Goal: Transaction & Acquisition: Purchase product/service

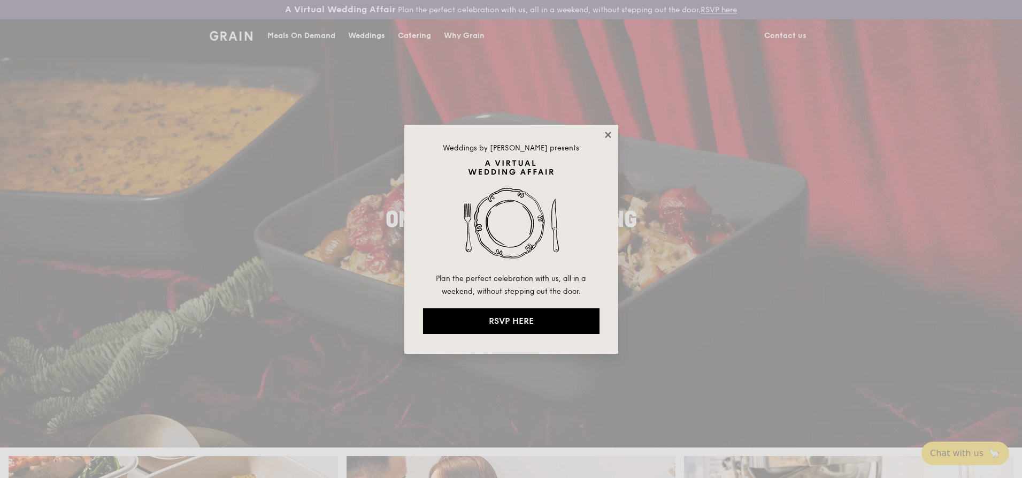
click at [608, 137] on icon at bounding box center [608, 135] width 10 height 10
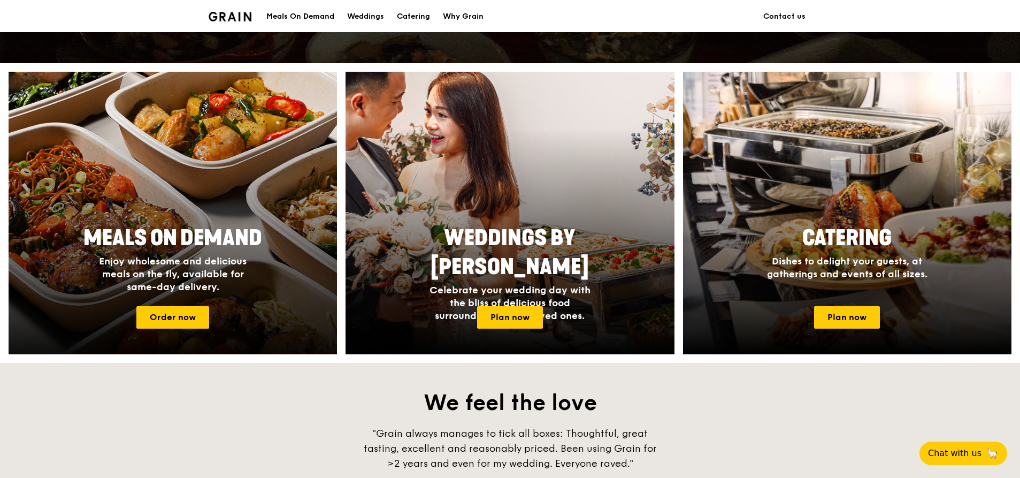
scroll to position [385, 0]
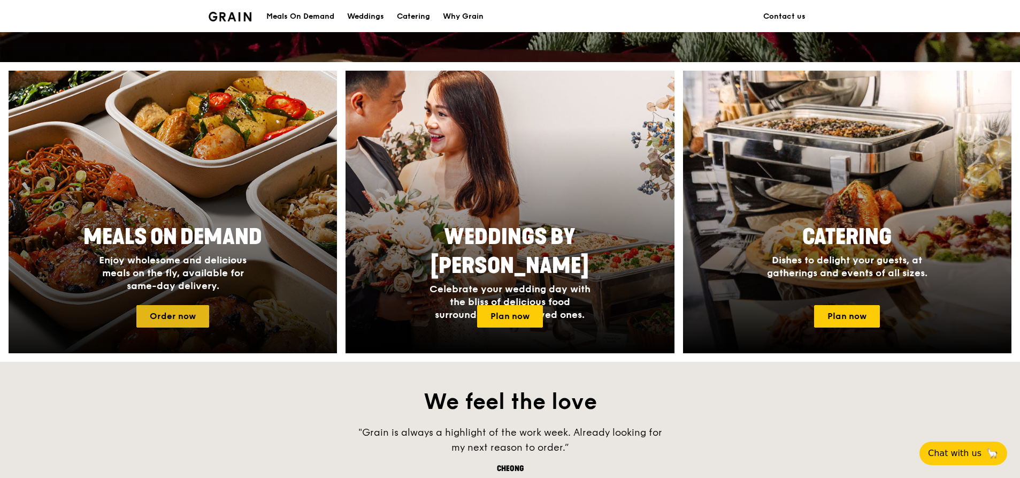
click at [187, 317] on link "Order now" at bounding box center [172, 316] width 73 height 22
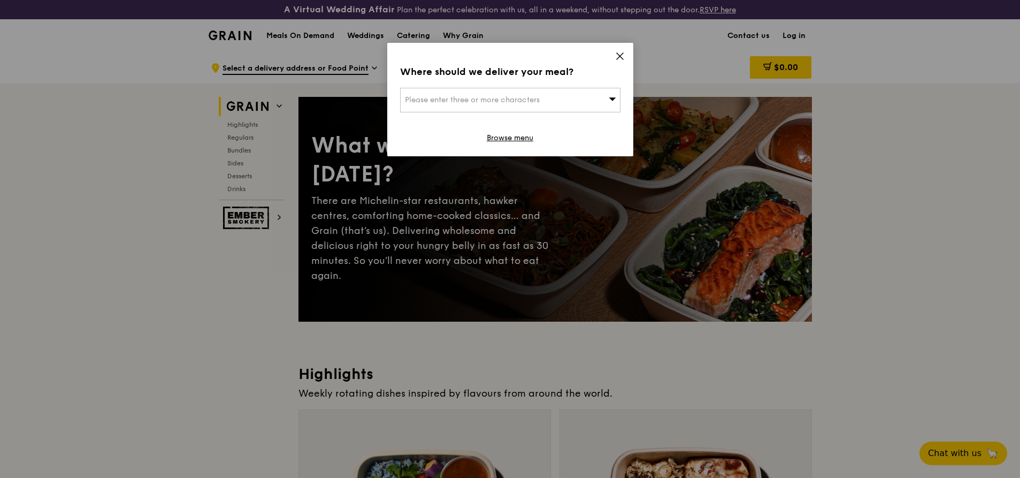
click at [619, 54] on icon at bounding box center [620, 56] width 10 height 10
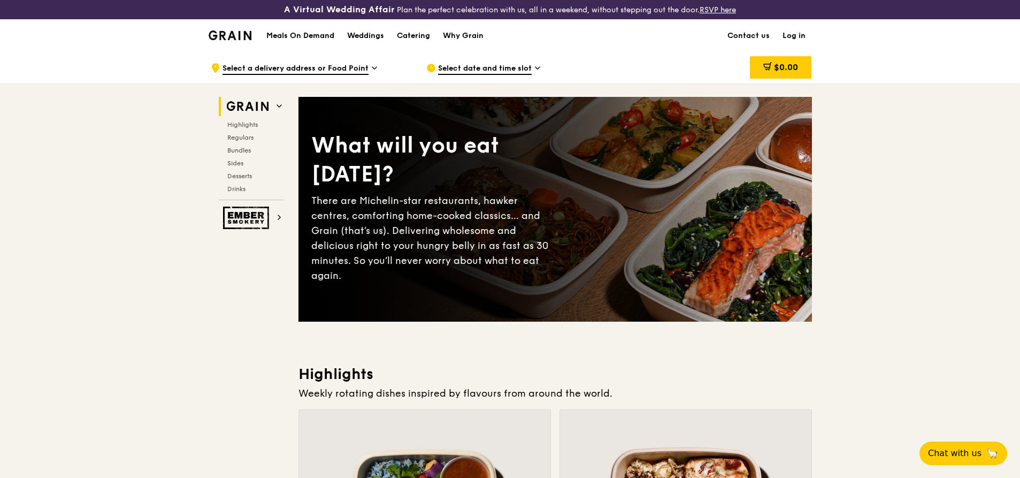
click at [251, 109] on img at bounding box center [247, 106] width 49 height 19
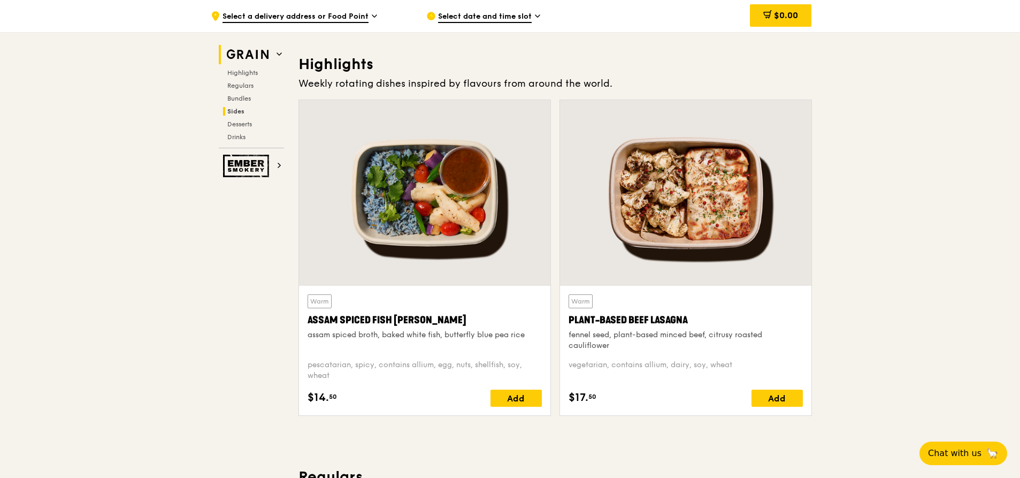
scroll to position [321, 0]
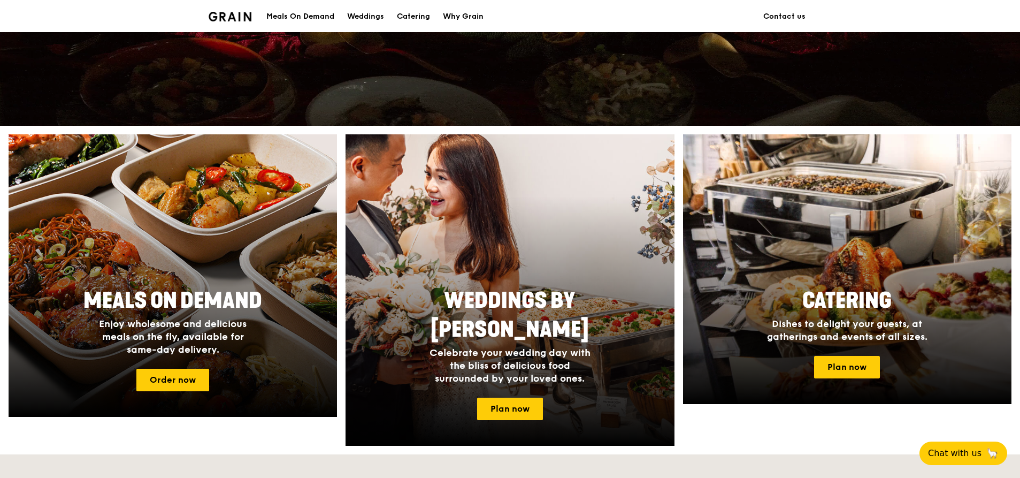
scroll to position [385, 0]
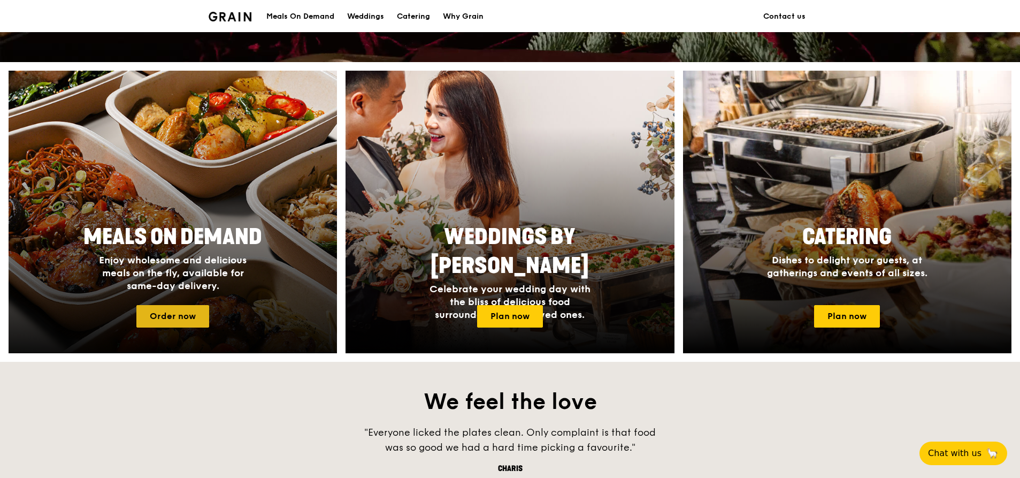
click at [181, 312] on link "Order now" at bounding box center [172, 316] width 73 height 22
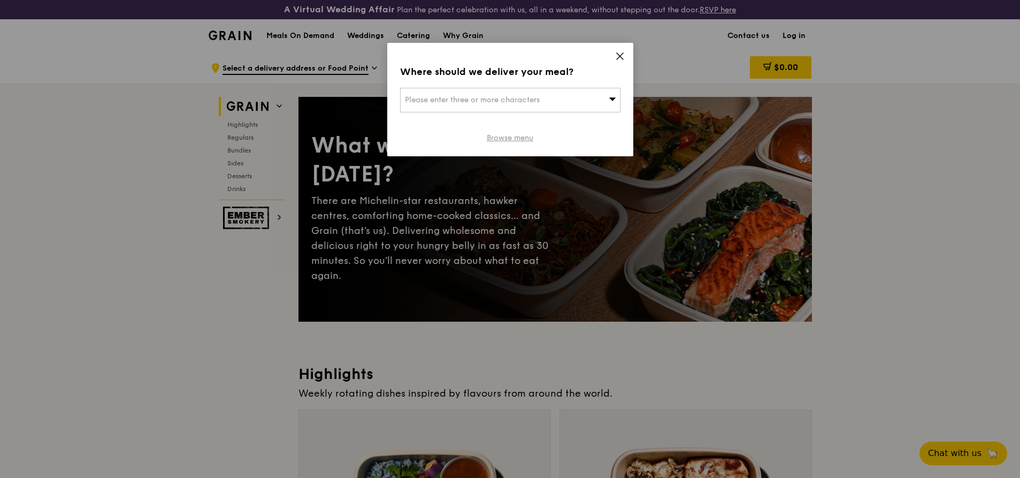
click at [499, 138] on link "Browse menu" at bounding box center [510, 138] width 47 height 11
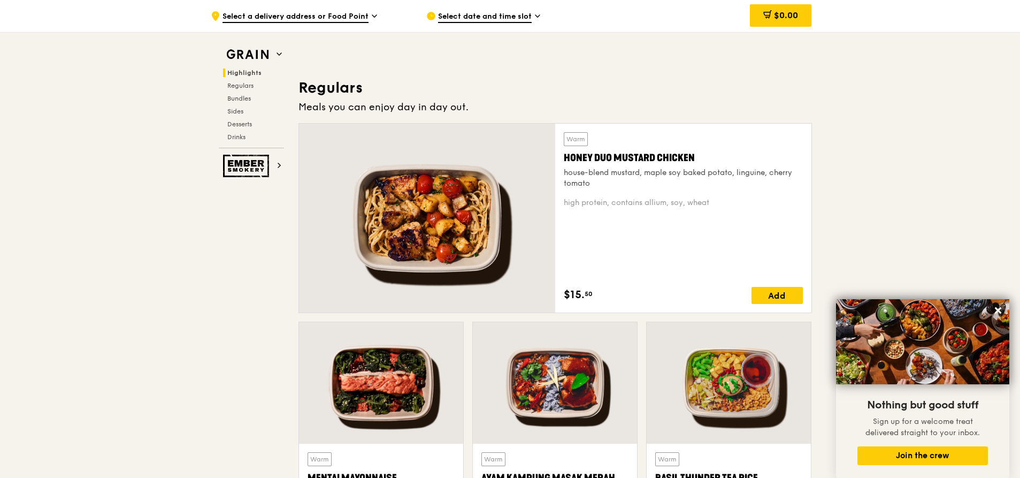
scroll to position [770, 0]
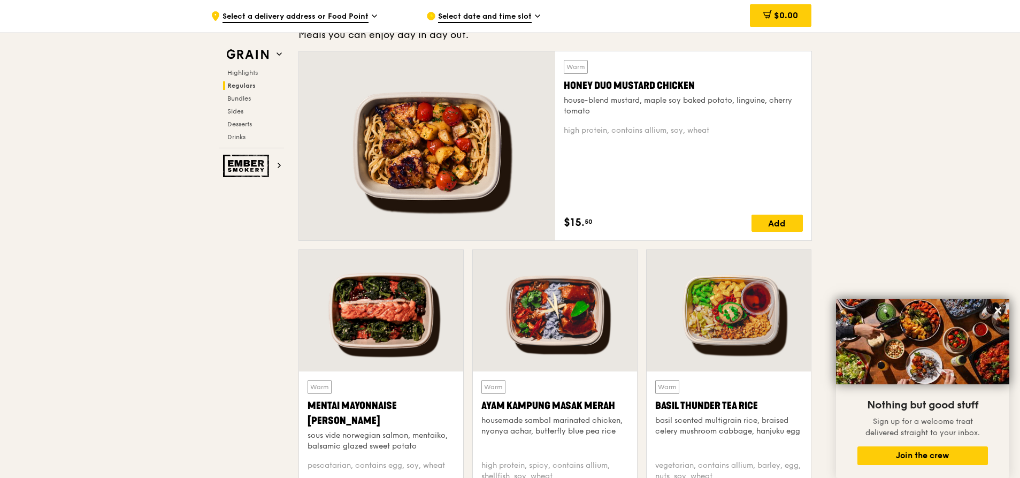
click at [379, 319] on div at bounding box center [381, 310] width 164 height 121
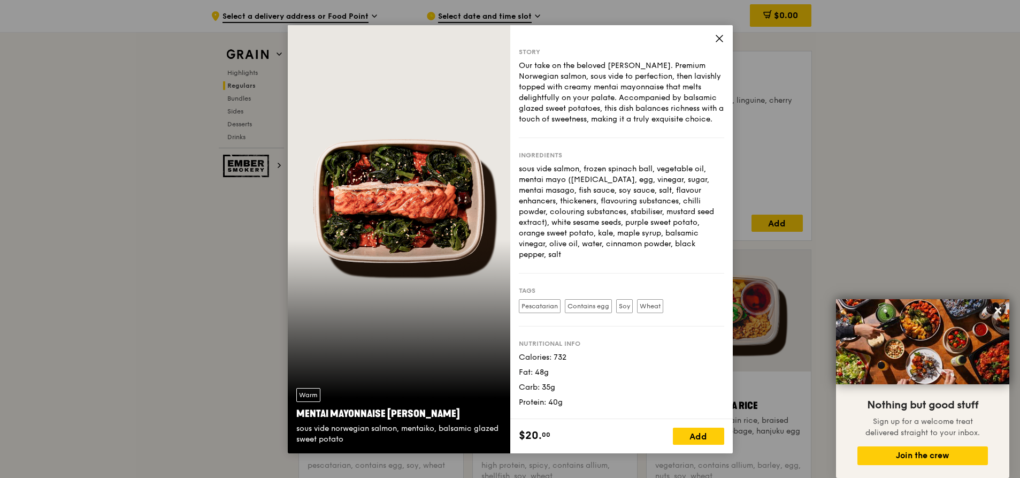
click at [719, 37] on icon at bounding box center [719, 38] width 6 height 6
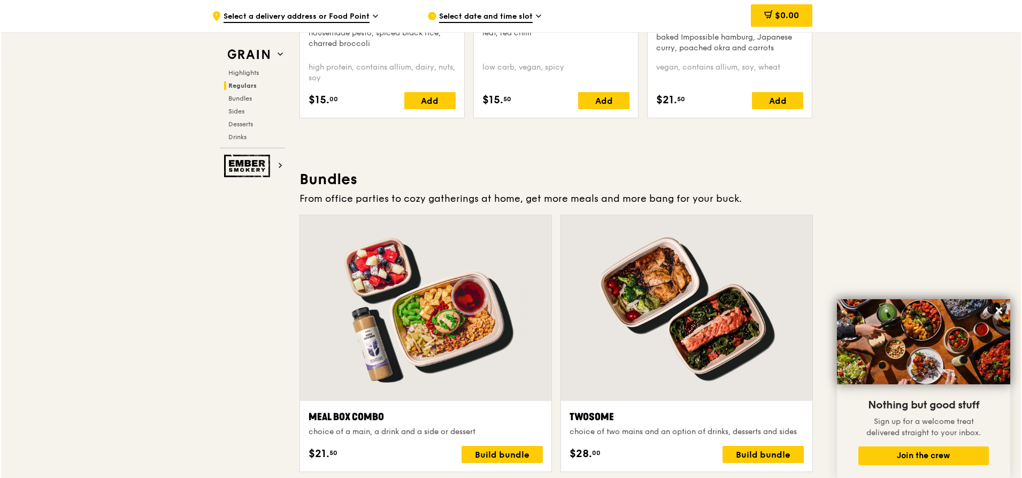
scroll to position [1572, 0]
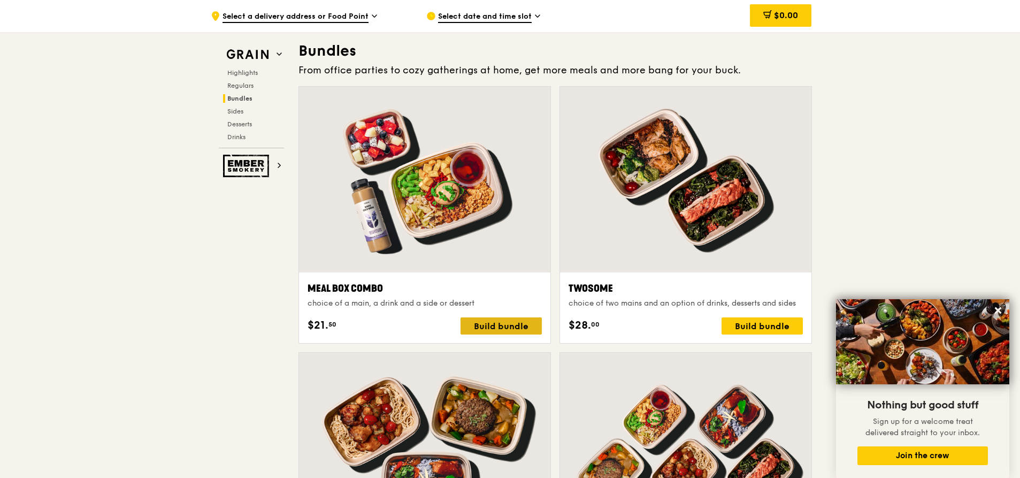
click at [496, 325] on div "Build bundle" at bounding box center [501, 325] width 81 height 17
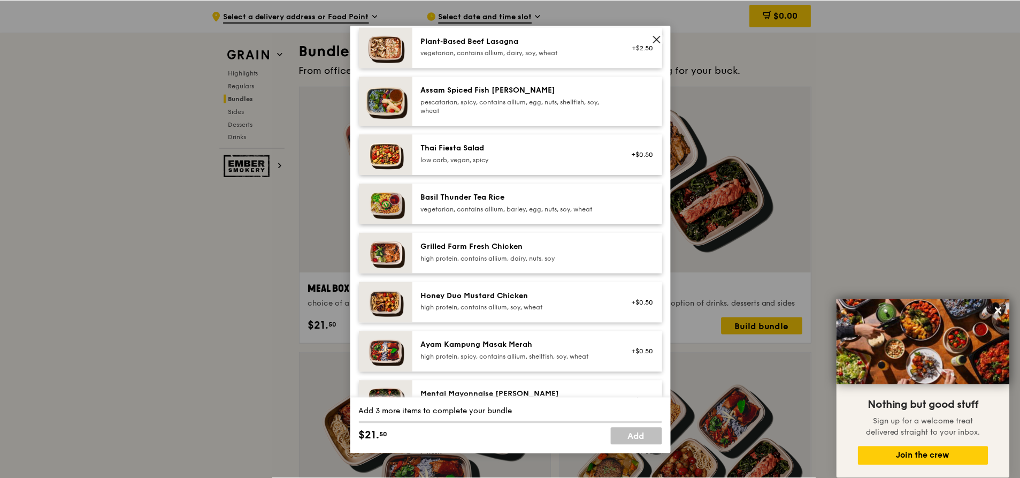
scroll to position [128, 0]
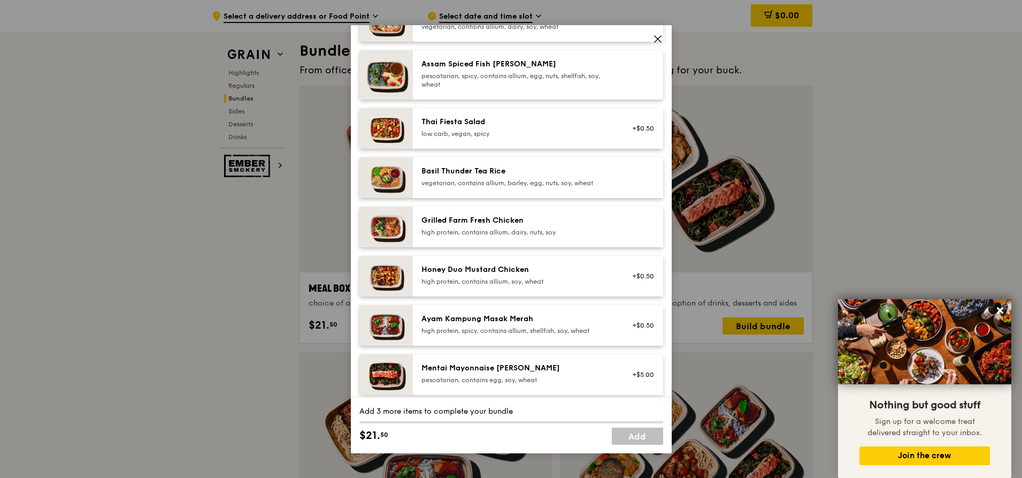
click at [492, 376] on div "pescatarian, contains egg, soy, wheat" at bounding box center [517, 379] width 192 height 9
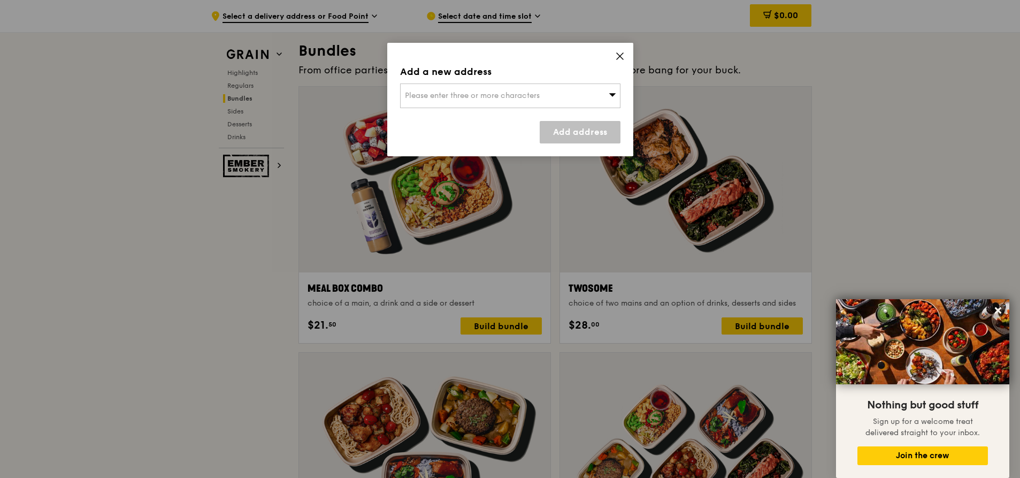
click at [613, 96] on icon at bounding box center [612, 94] width 7 height 8
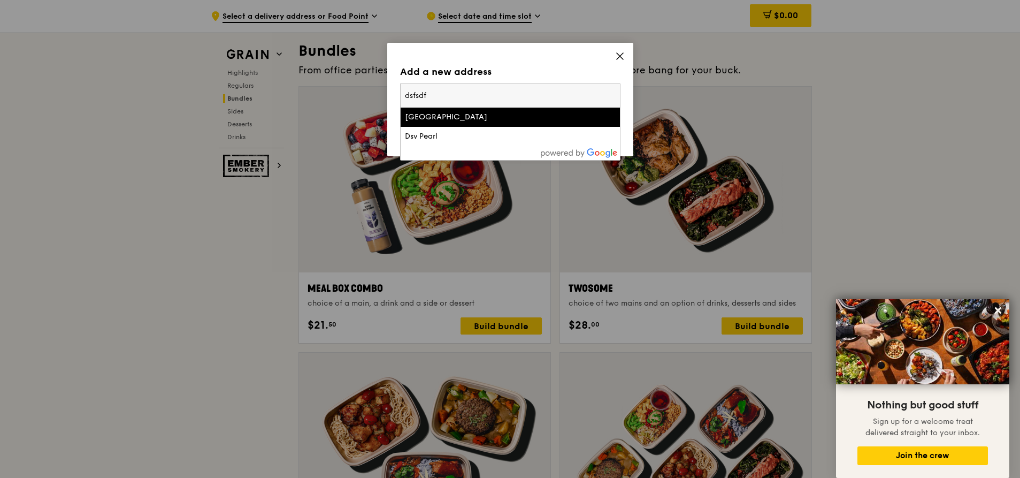
type input "dsfsdf"
click at [453, 121] on div "[GEOGRAPHIC_DATA]" at bounding box center [484, 117] width 158 height 11
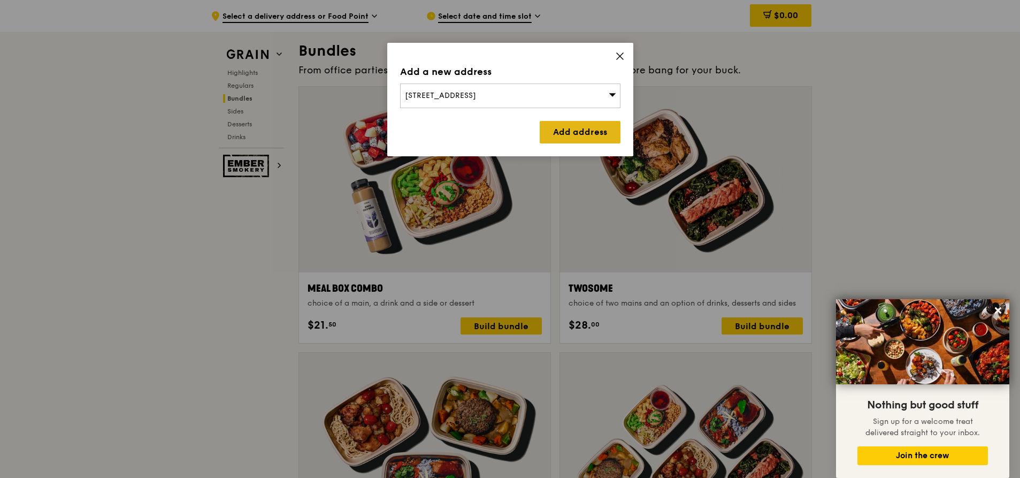
click at [580, 135] on link "Add address" at bounding box center [580, 132] width 81 height 22
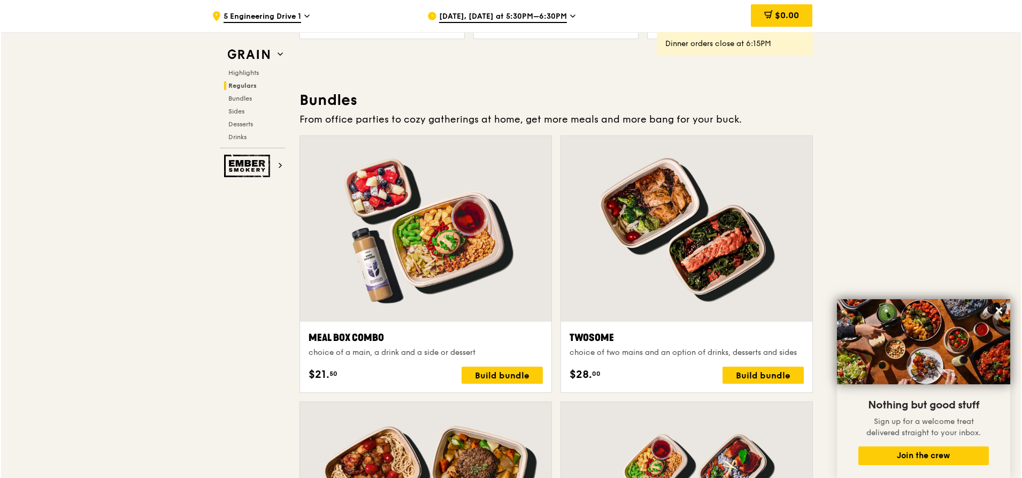
scroll to position [1508, 0]
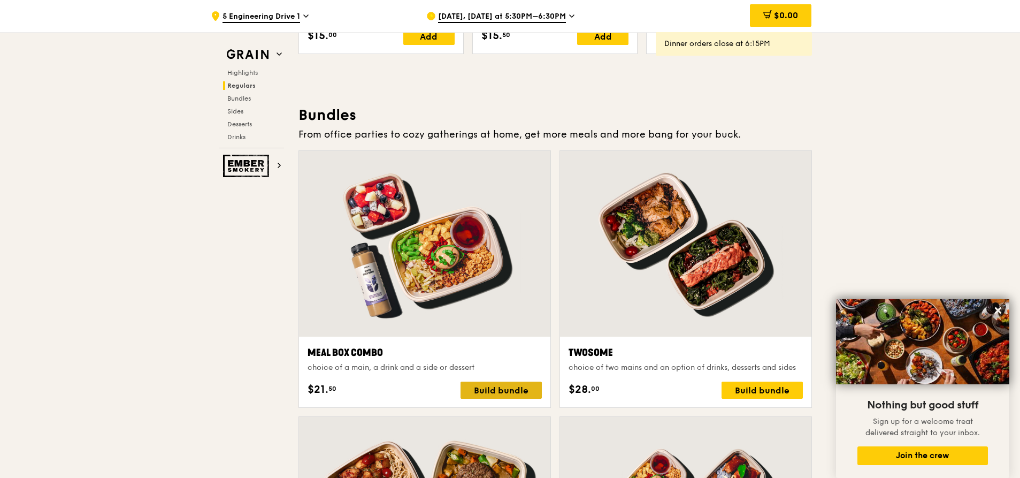
click at [491, 387] on div "Build bundle" at bounding box center [501, 389] width 81 height 17
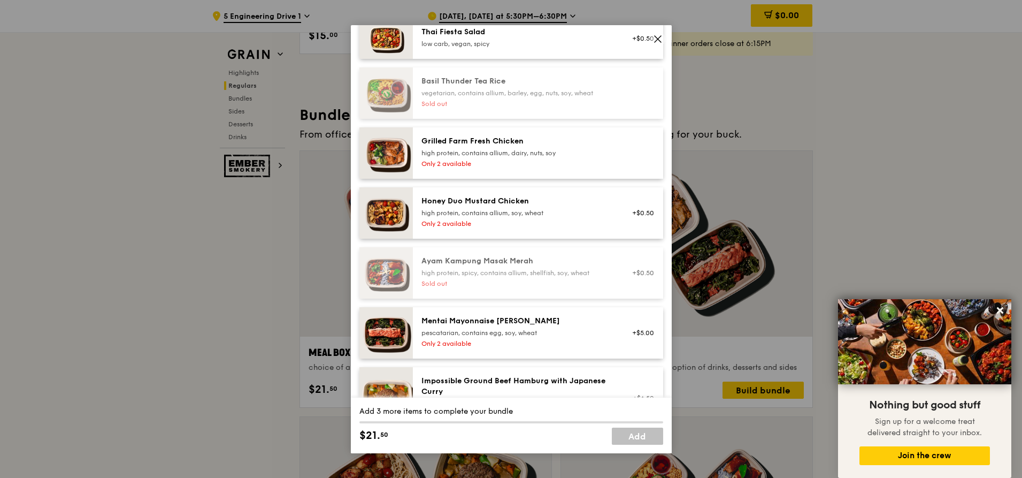
scroll to position [257, 0]
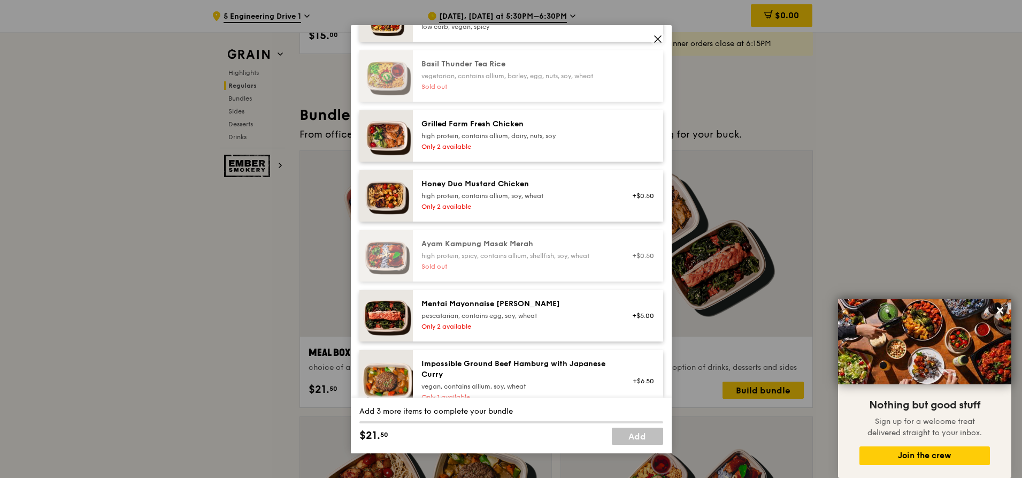
click at [474, 315] on div "pescatarian, contains egg, soy, wheat" at bounding box center [517, 315] width 192 height 9
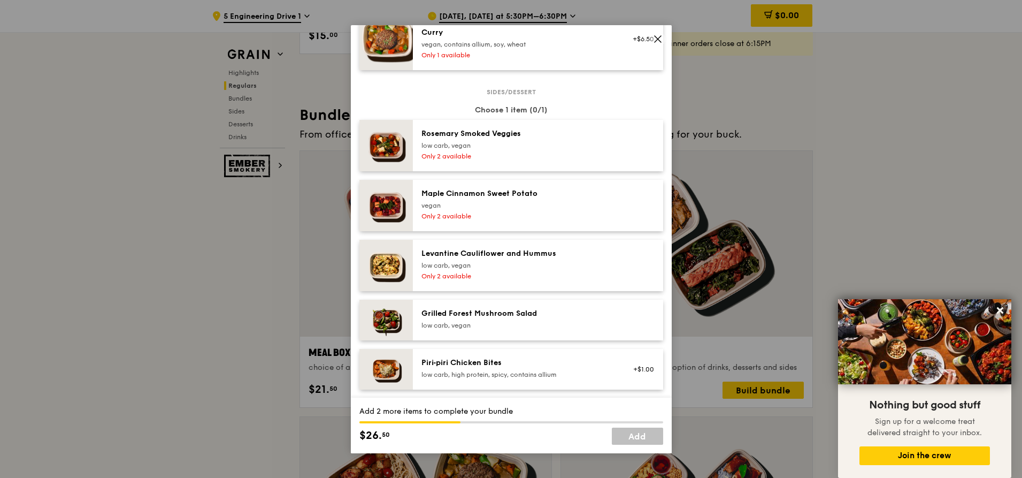
scroll to position [578, 0]
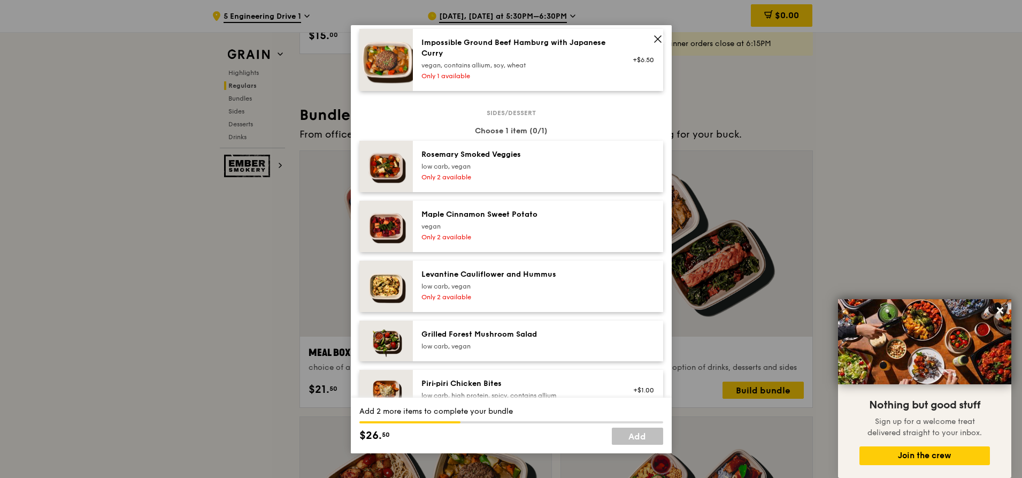
click at [387, 295] on img at bounding box center [385, 285] width 53 height 51
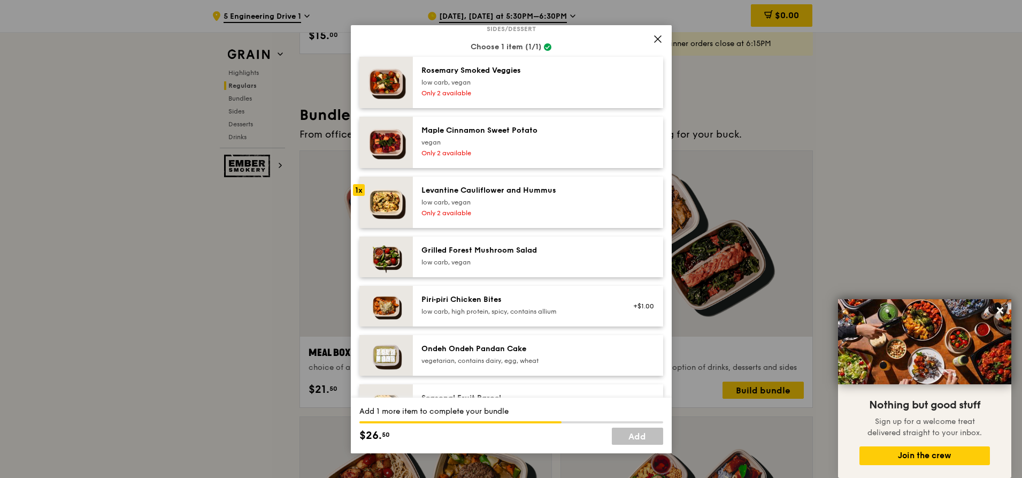
scroll to position [770, 0]
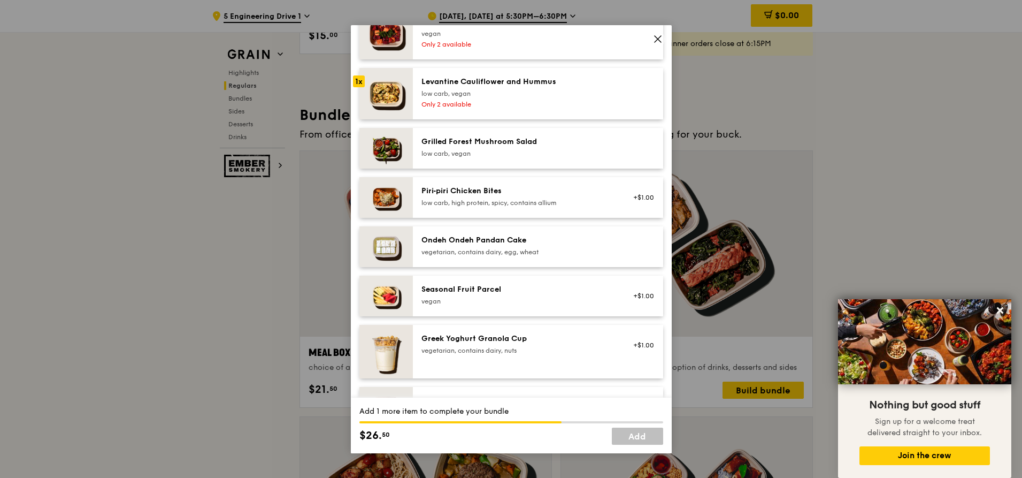
click at [384, 196] on img at bounding box center [385, 197] width 53 height 41
click at [390, 93] on img at bounding box center [385, 93] width 53 height 51
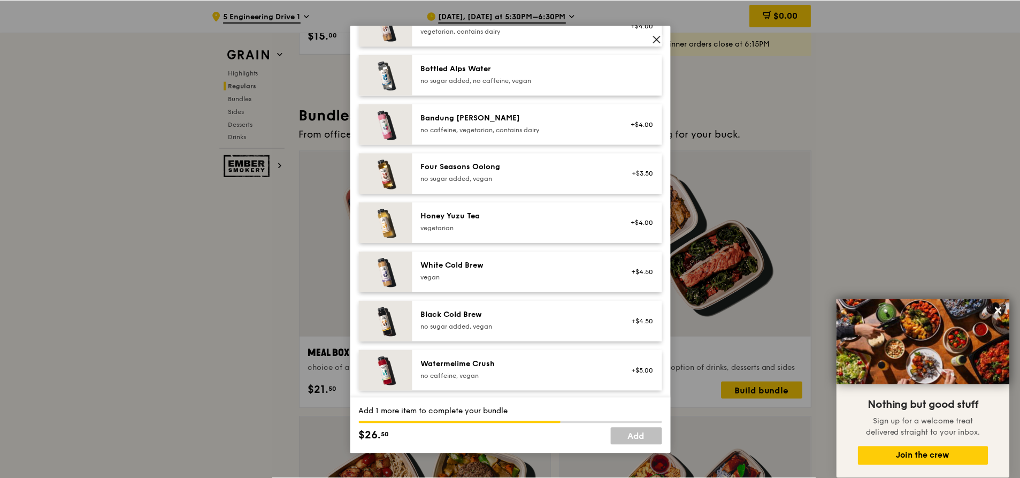
scroll to position [1342, 0]
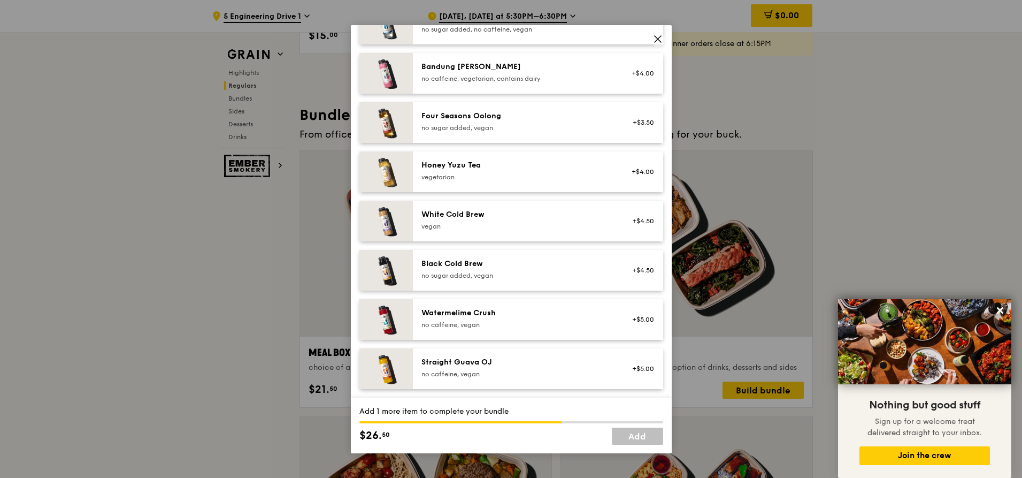
click at [386, 271] on img at bounding box center [385, 270] width 53 height 41
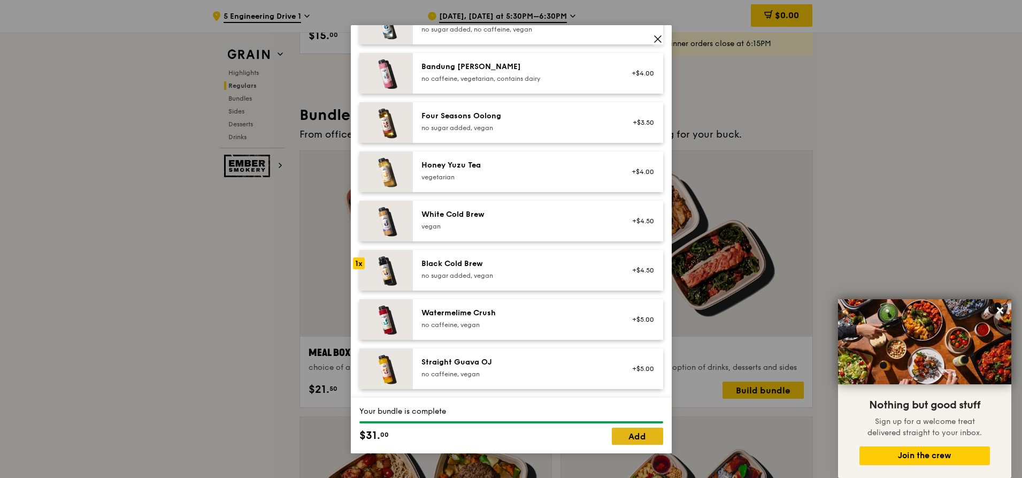
click at [640, 441] on link "Add" at bounding box center [637, 435] width 51 height 17
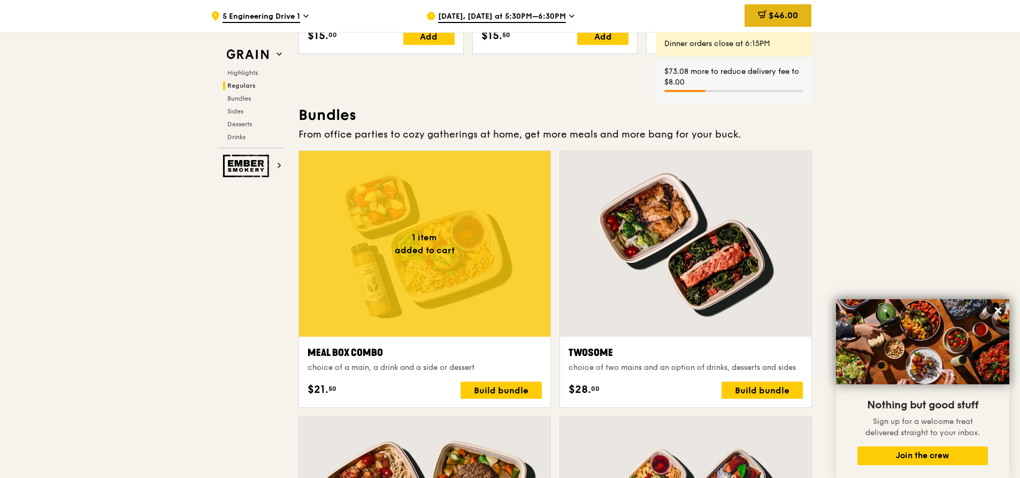
click at [778, 14] on span "$46.00" at bounding box center [783, 15] width 29 height 10
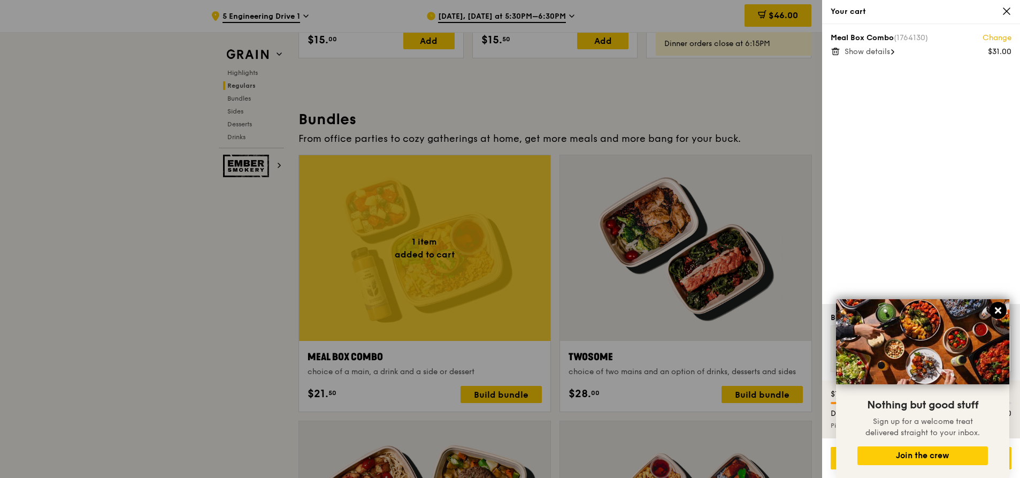
scroll to position [1499, 0]
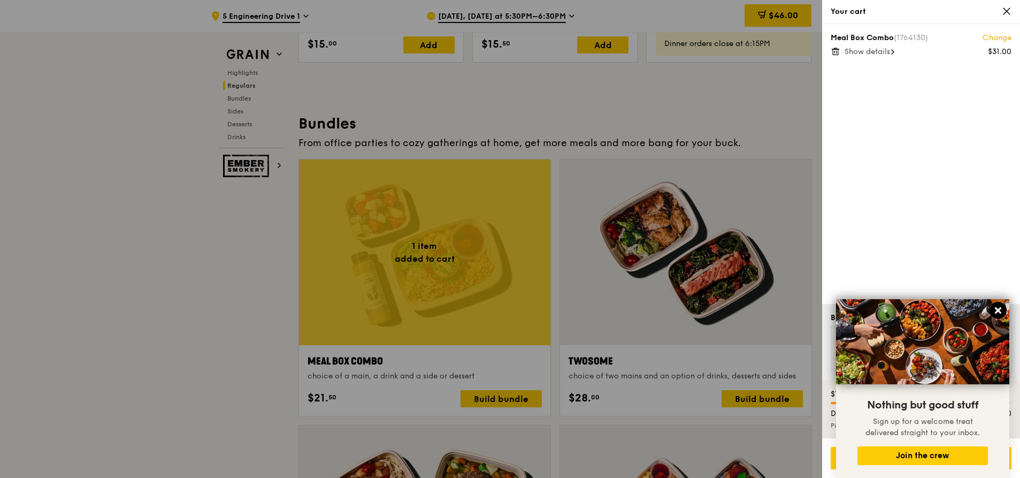
click at [998, 310] on icon at bounding box center [998, 310] width 6 height 6
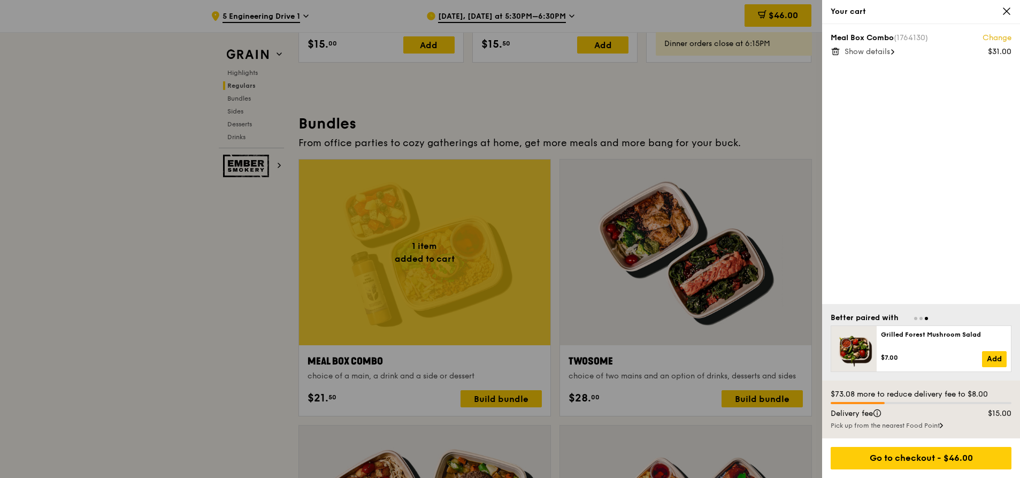
scroll to position [1495, 0]
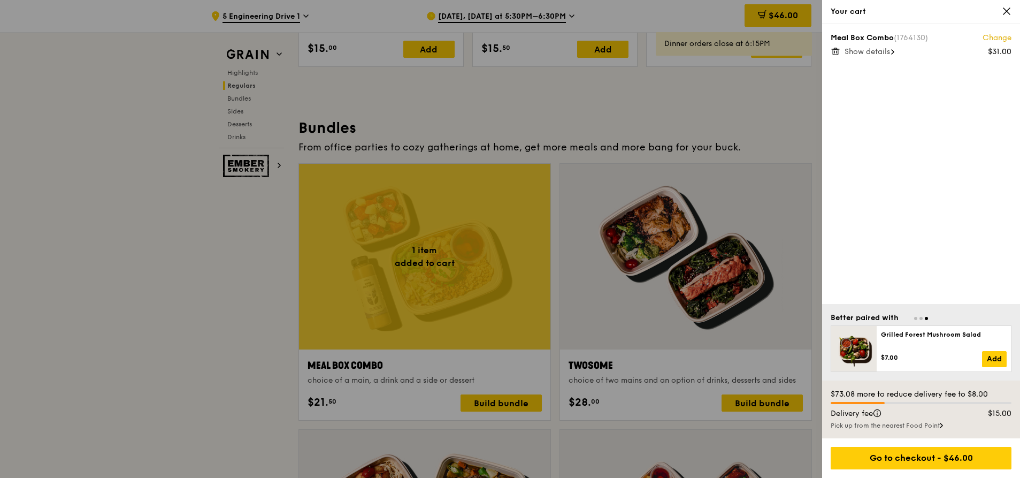
click at [894, 51] on icon at bounding box center [892, 51] width 3 height 5
click at [1007, 10] on icon at bounding box center [1006, 11] width 6 height 6
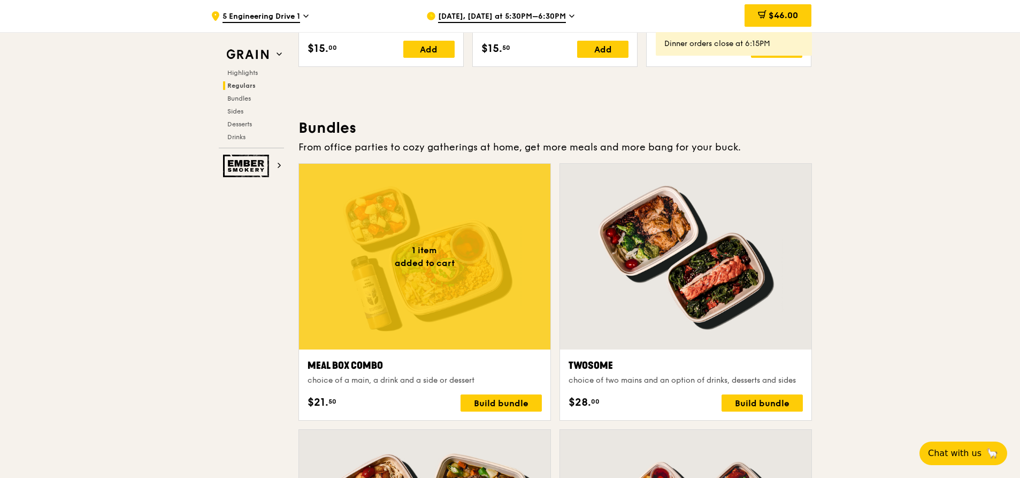
click at [242, 83] on span "Regulars" at bounding box center [241, 85] width 28 height 7
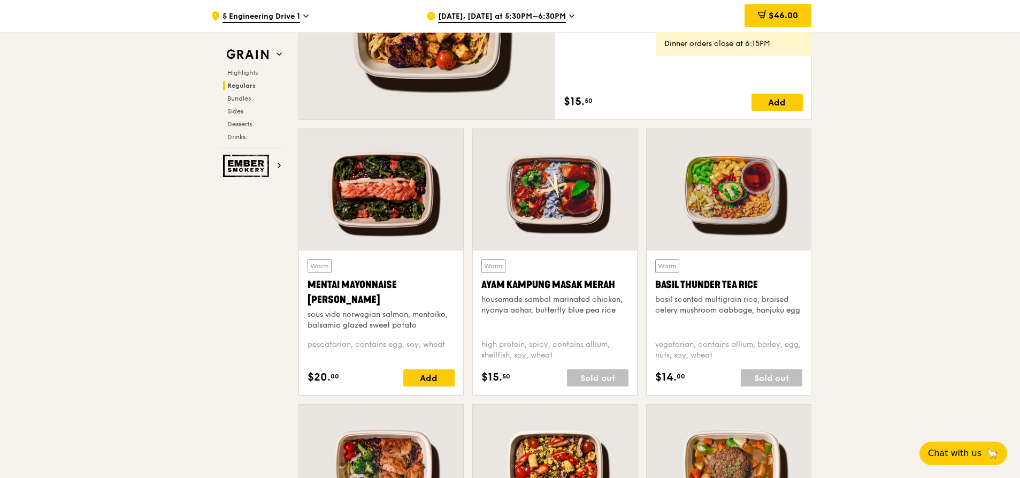
scroll to position [926, 0]
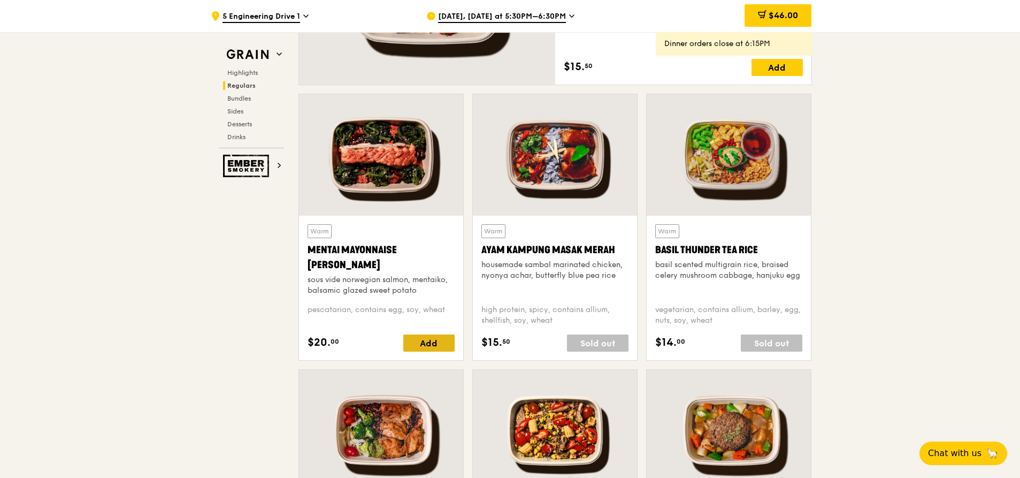
click at [435, 344] on div "Add" at bounding box center [428, 342] width 51 height 17
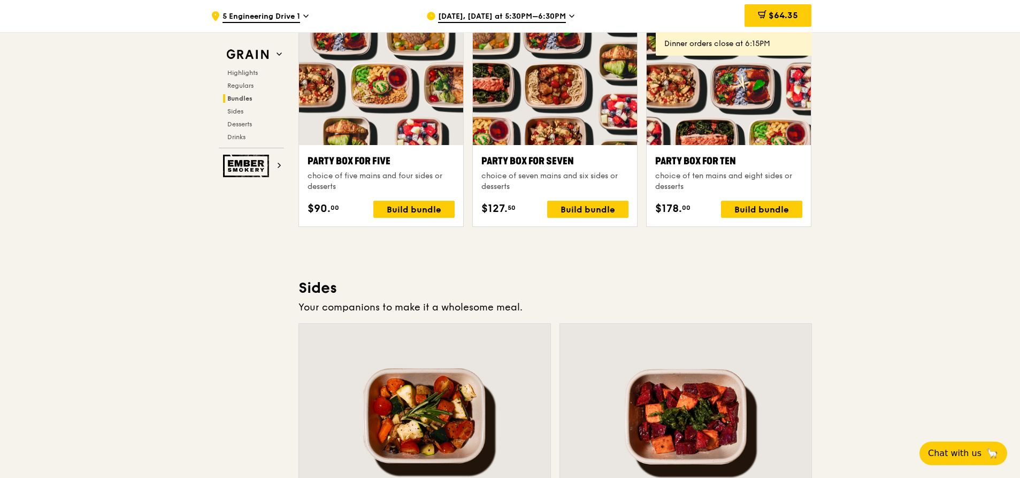
scroll to position [2338, 0]
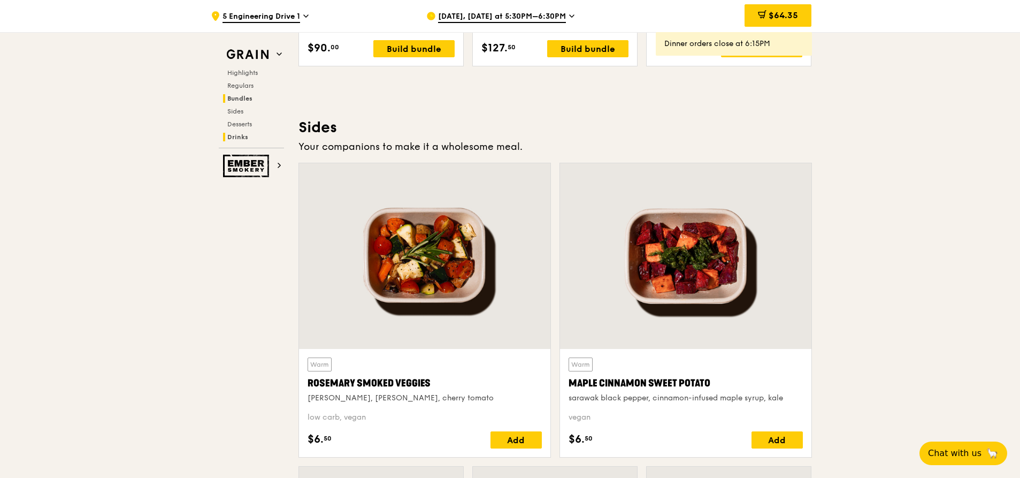
click at [234, 135] on span "Drinks" at bounding box center [237, 136] width 21 height 7
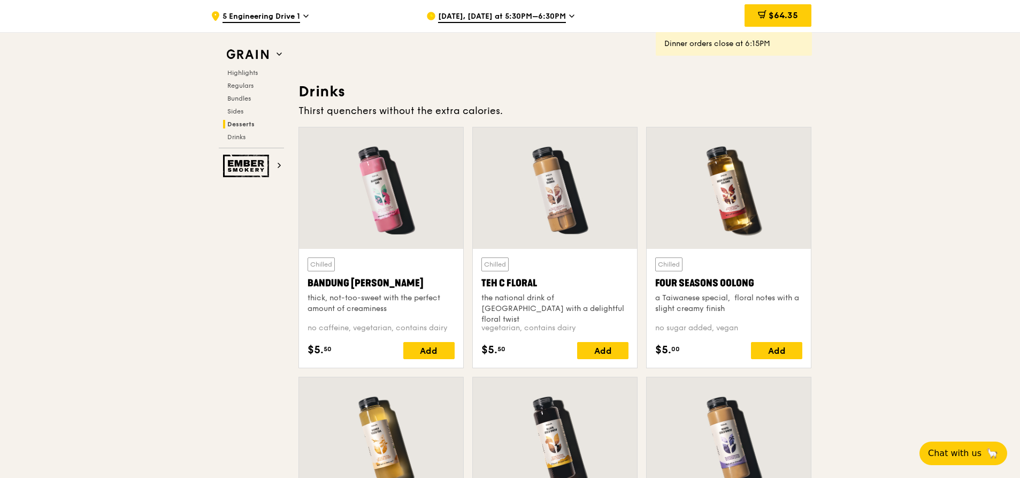
scroll to position [3731, 0]
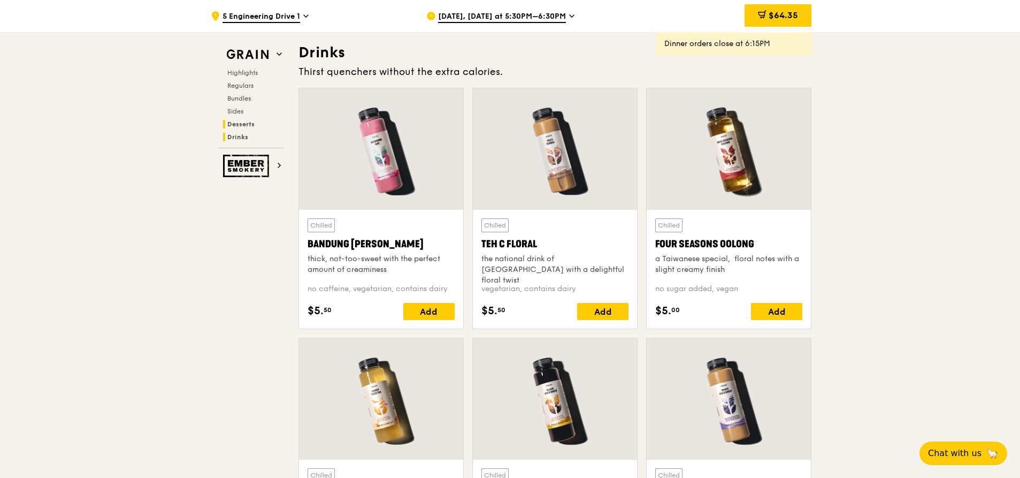
click at [239, 127] on span "Desserts" at bounding box center [240, 123] width 27 height 7
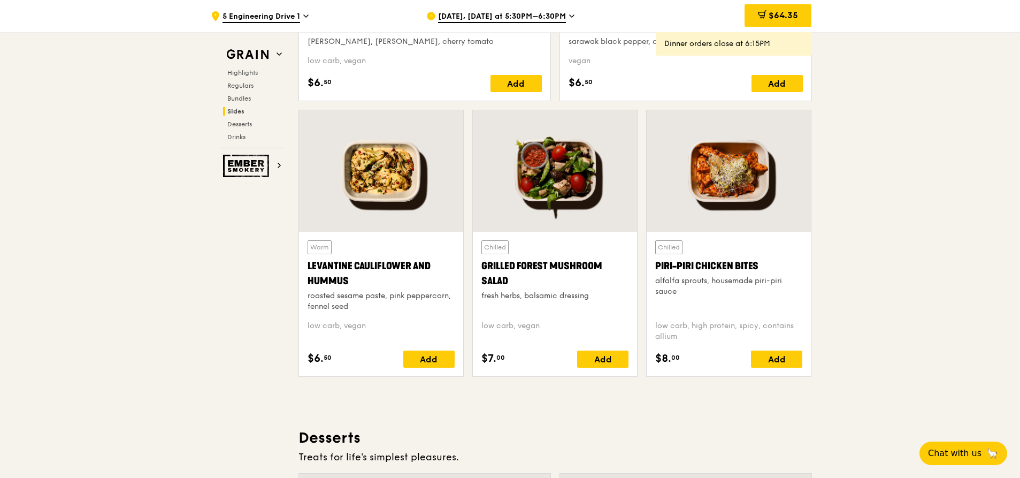
scroll to position [2630, 0]
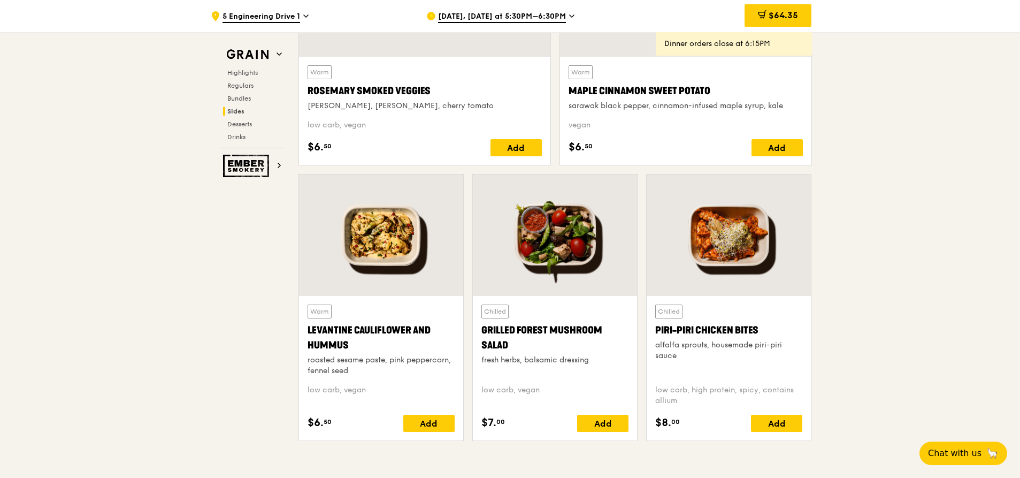
click at [389, 251] on div at bounding box center [381, 234] width 164 height 121
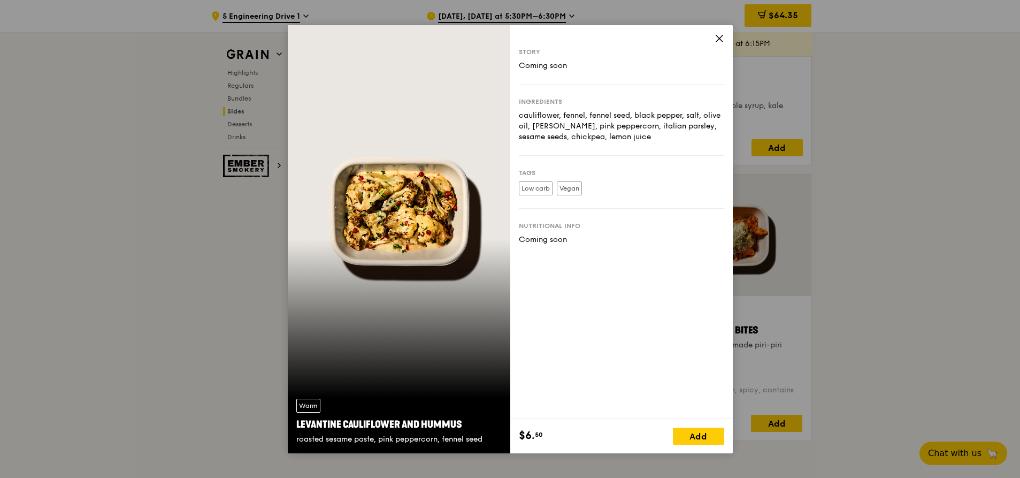
click at [723, 37] on icon at bounding box center [720, 39] width 10 height 10
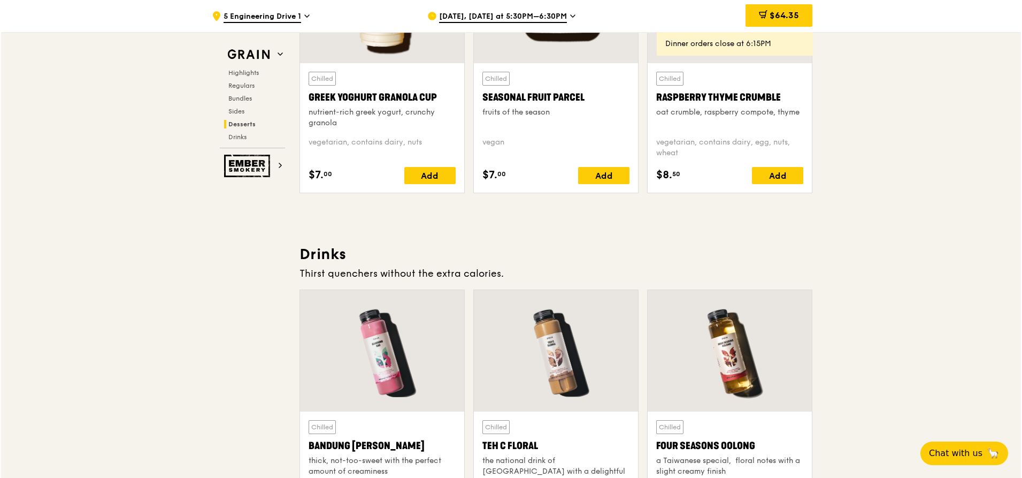
scroll to position [3529, 0]
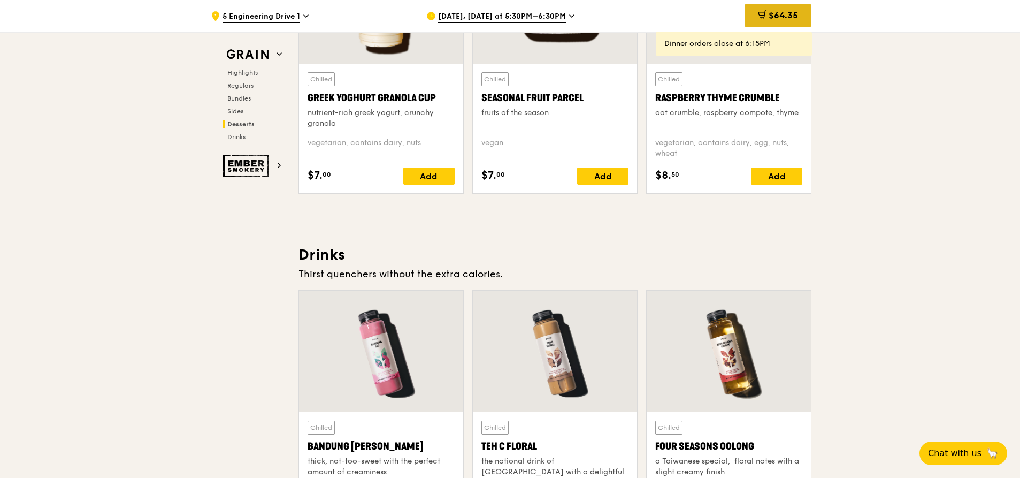
click at [771, 17] on span "$64.35" at bounding box center [783, 15] width 29 height 10
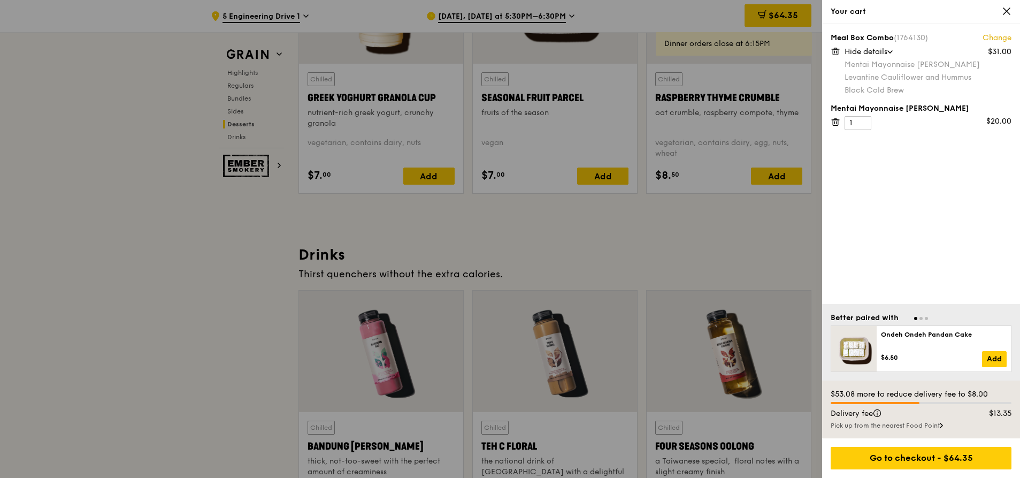
click at [834, 121] on icon at bounding box center [836, 122] width 10 height 10
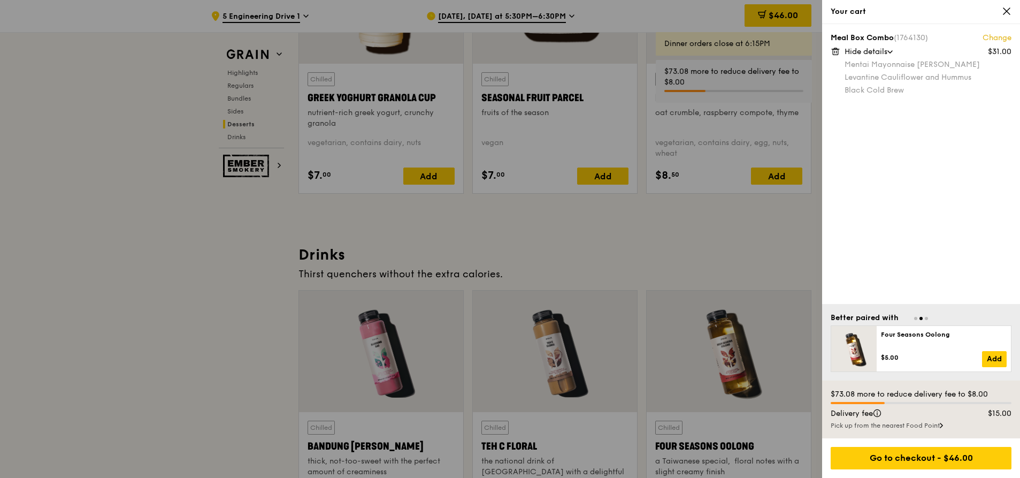
click at [1003, 40] on link "Change" at bounding box center [997, 38] width 29 height 11
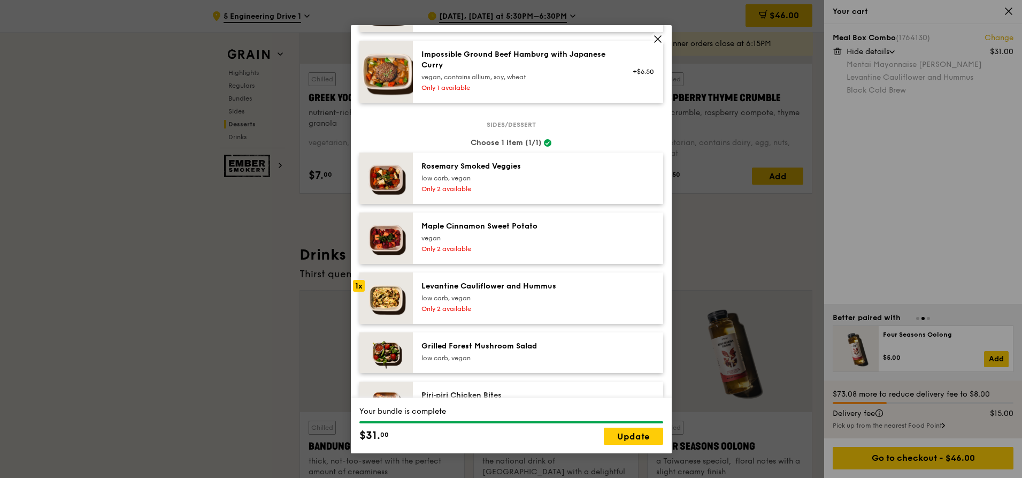
scroll to position [642, 0]
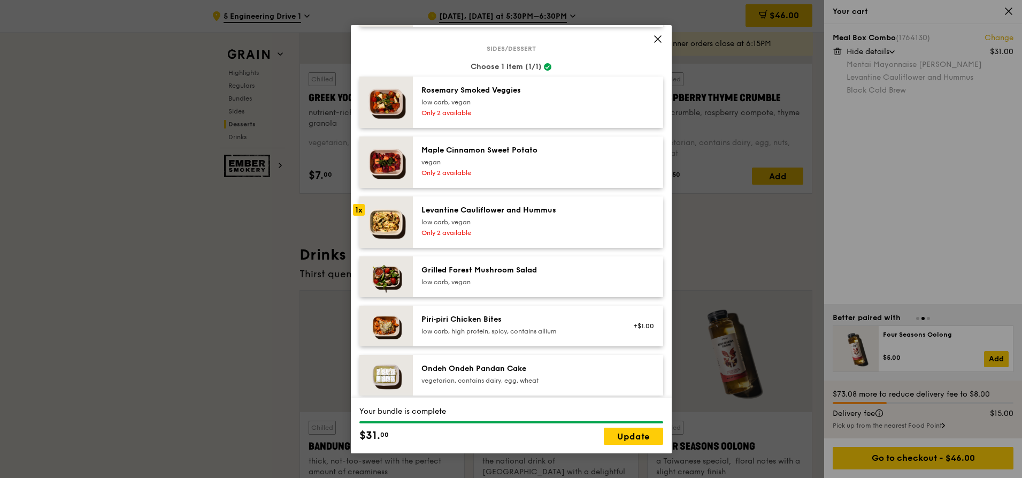
click at [467, 324] on div "Piri‑piri Chicken Bites" at bounding box center [517, 319] width 192 height 11
click at [627, 440] on link "Update" at bounding box center [633, 435] width 59 height 17
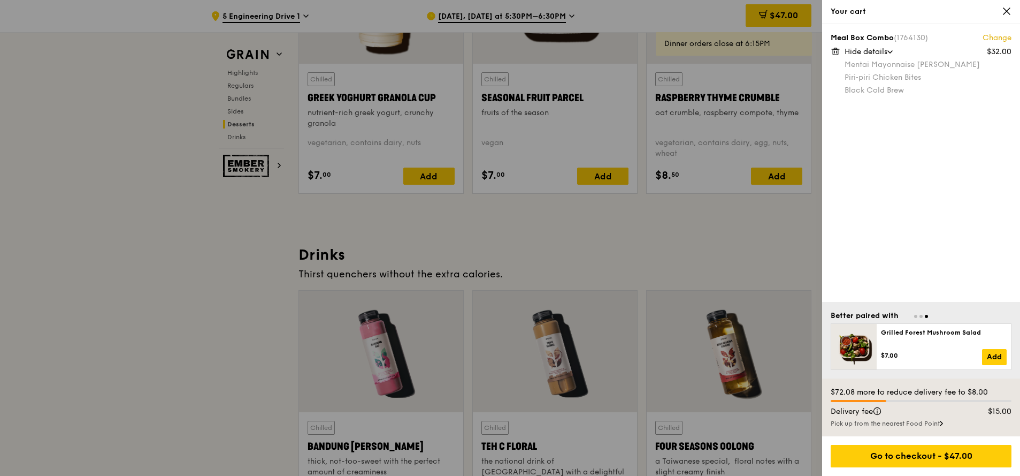
click at [997, 39] on link "Change" at bounding box center [997, 38] width 29 height 11
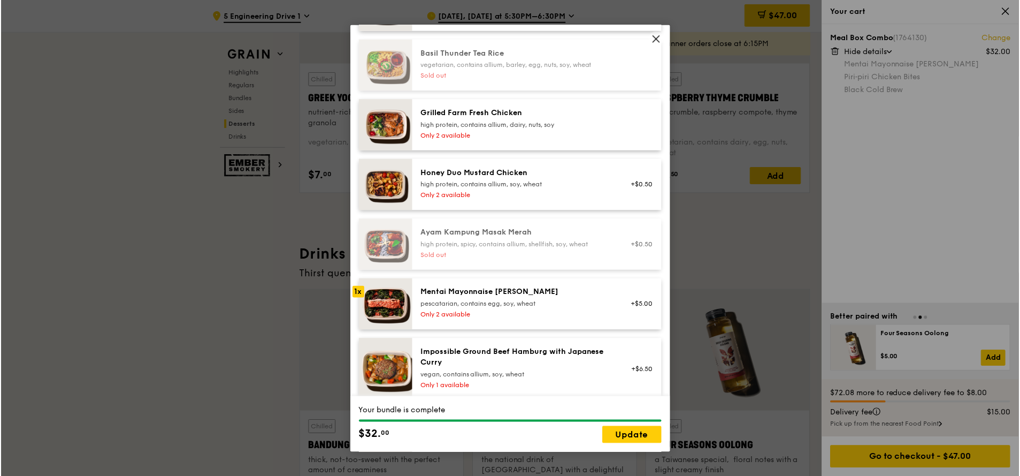
scroll to position [321, 0]
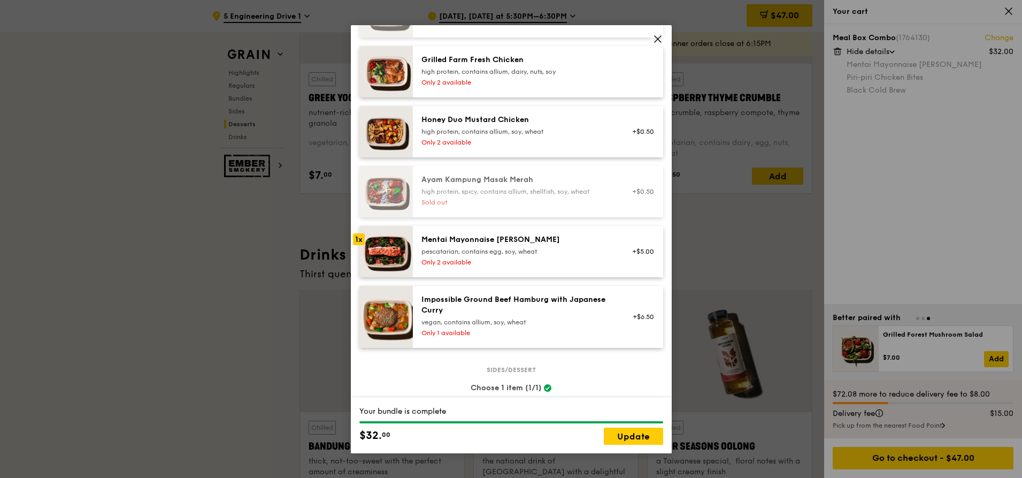
click at [657, 38] on icon at bounding box center [658, 39] width 6 height 6
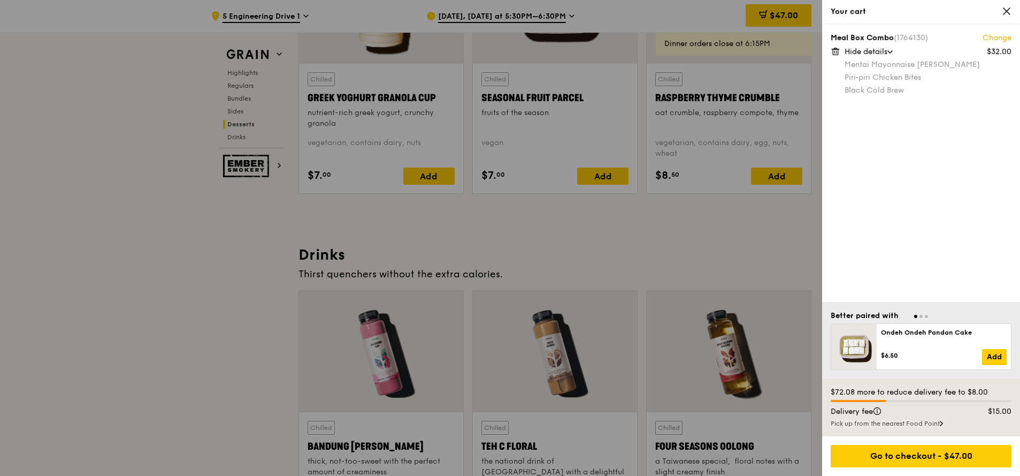
click at [1008, 9] on icon at bounding box center [1007, 11] width 10 height 10
